Goal: Transaction & Acquisition: Download file/media

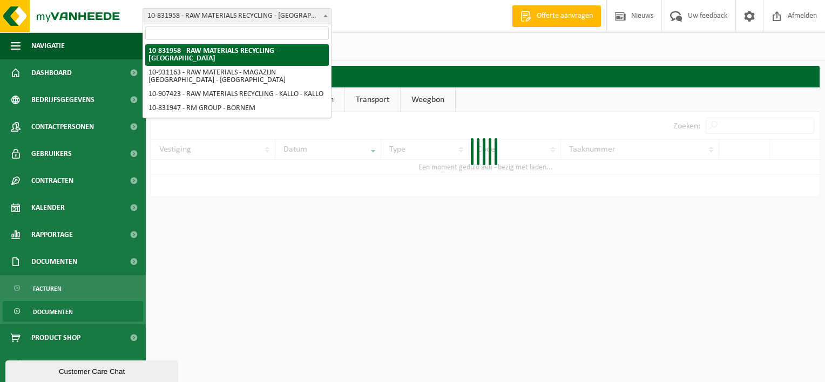
click at [315, 15] on span "10-831958 - RAW MATERIALS RECYCLING - [GEOGRAPHIC_DATA]" at bounding box center [237, 16] width 188 height 15
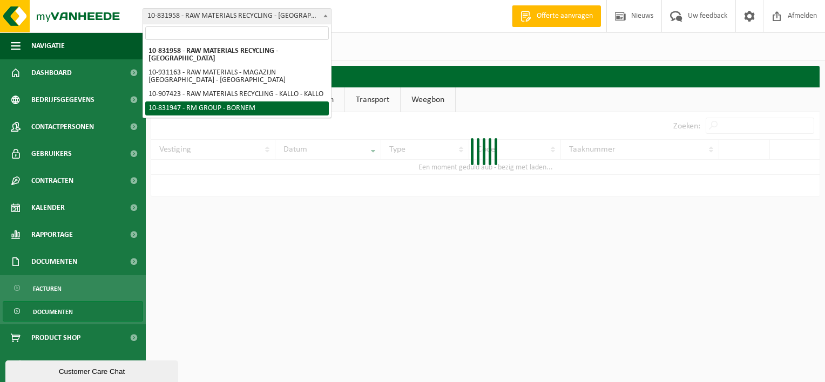
select select "91754"
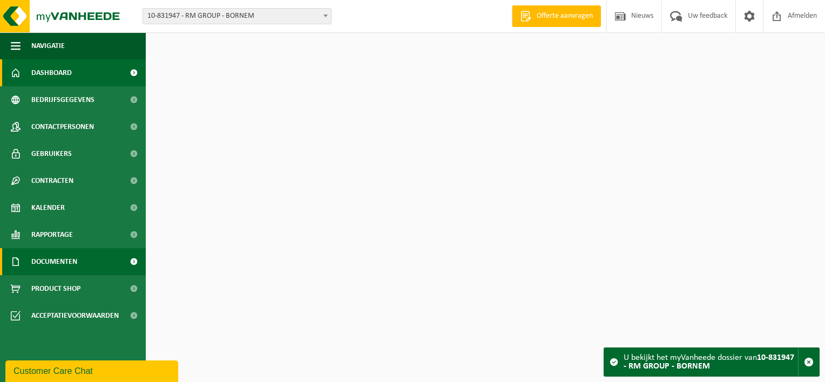
click at [74, 264] on span "Documenten" at bounding box center [54, 261] width 46 height 27
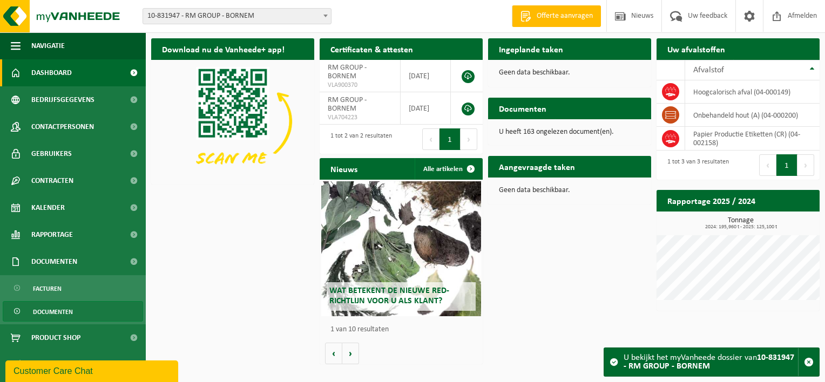
click at [77, 313] on link "Documenten" at bounding box center [73, 311] width 140 height 21
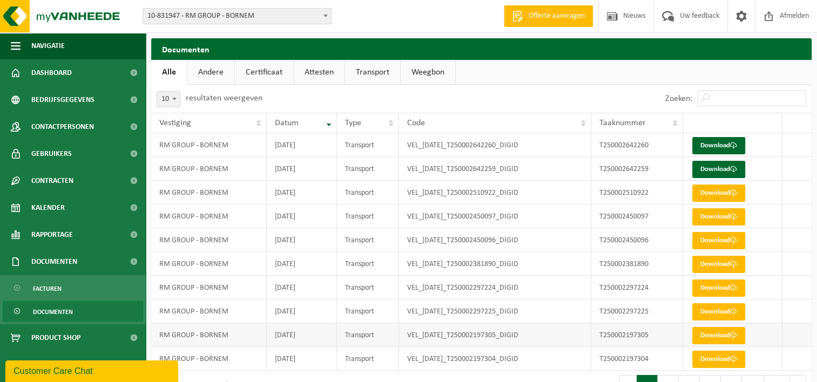
scroll to position [28, 0]
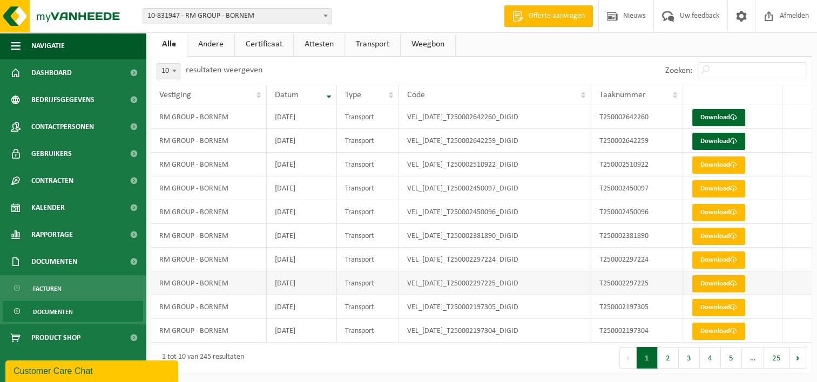
click at [725, 282] on link "Download" at bounding box center [718, 283] width 53 height 17
click at [724, 255] on link "Download" at bounding box center [718, 260] width 53 height 17
click at [722, 233] on link "Download" at bounding box center [718, 236] width 53 height 17
click at [709, 211] on link "Download" at bounding box center [718, 212] width 53 height 17
click at [723, 188] on link "Download" at bounding box center [718, 188] width 53 height 17
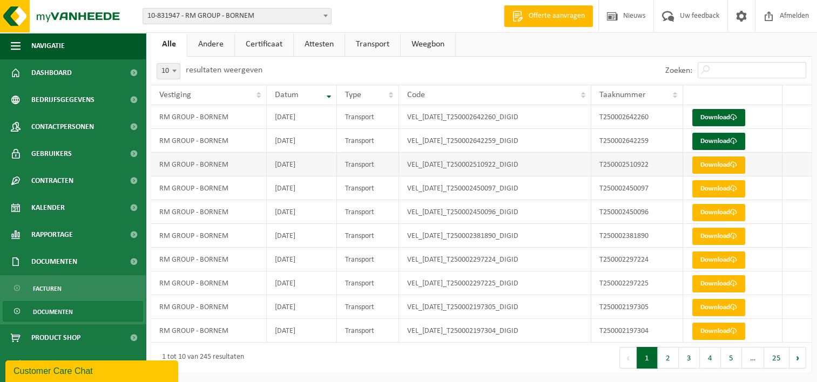
click at [717, 165] on link "Download" at bounding box center [718, 165] width 53 height 17
